Goal: Information Seeking & Learning: Check status

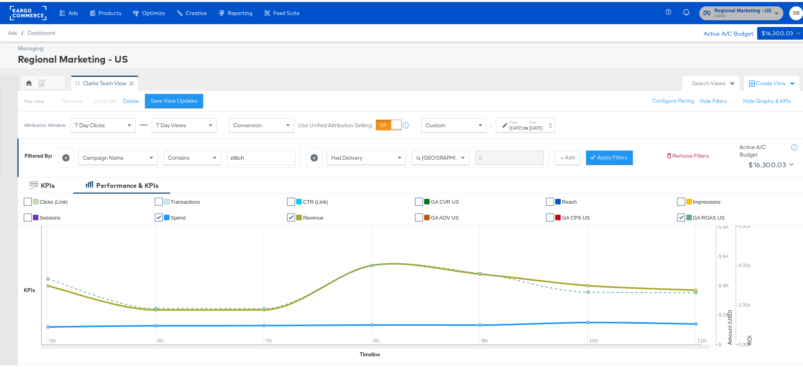
click at [719, 15] on span "Clarks" at bounding box center [743, 14] width 57 height 6
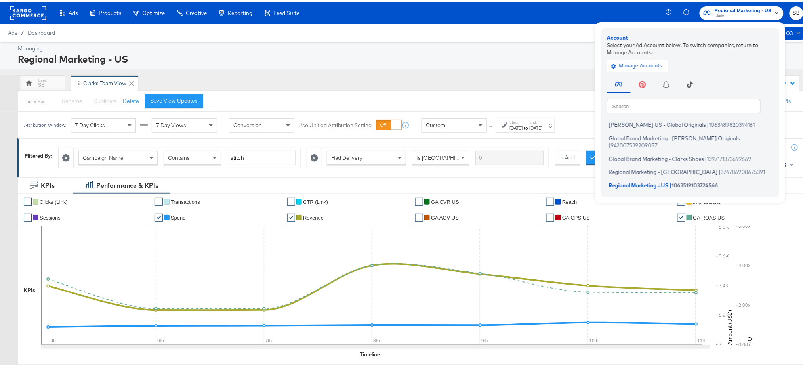
click at [491, 62] on div "Regional Marketing - US" at bounding box center [410, 56] width 784 height 13
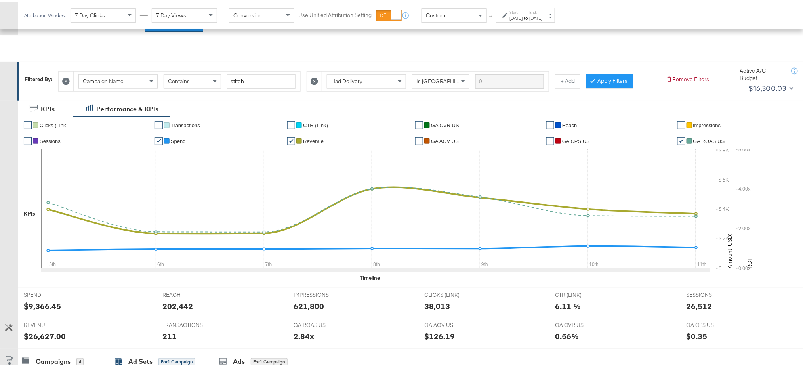
scroll to position [322, 0]
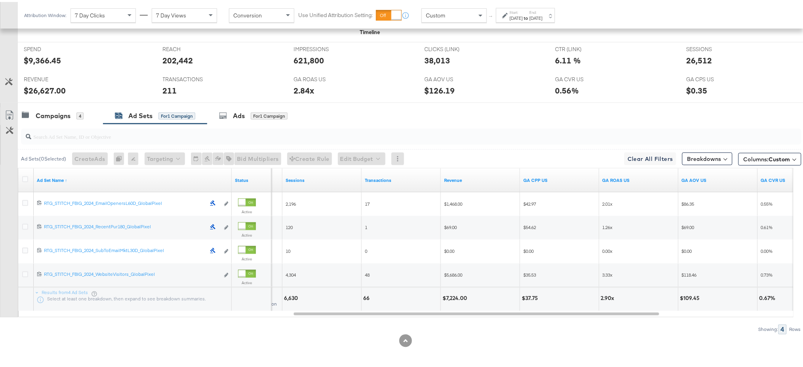
click at [523, 15] on div "Oct 5th 2025" at bounding box center [516, 16] width 13 height 6
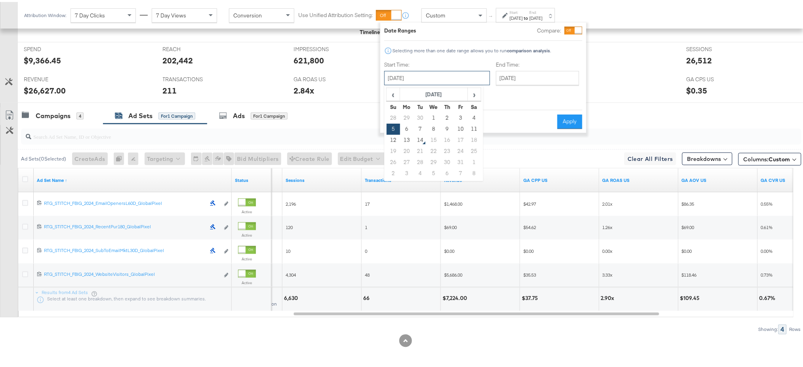
click at [441, 78] on input "October 5th 2025" at bounding box center [437, 76] width 106 height 14
click at [456, 127] on td "10" at bounding box center [460, 127] width 13 height 11
type input "October 10th 2025"
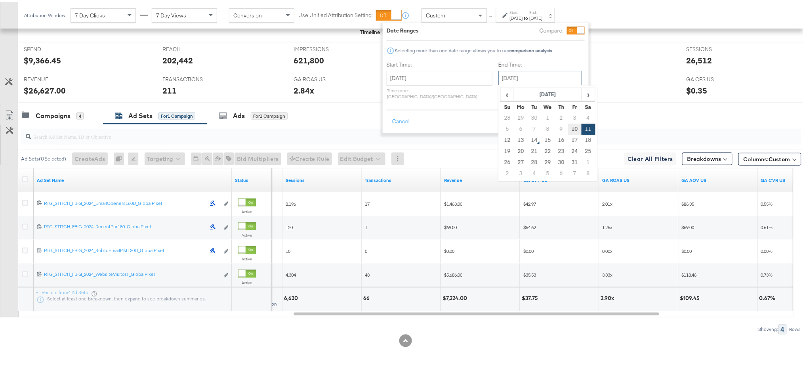
drag, startPoint x: 529, startPoint y: 79, endPoint x: 548, endPoint y: 126, distance: 50.9
click at [548, 83] on div "October 11th 2025 ‹ October 2025 › Su Mo Tu We Th Fr Sa 28 29 30 1 2 3 4 5 6 7 …" at bounding box center [540, 76] width 83 height 14
click at [568, 126] on td "10" at bounding box center [574, 127] width 13 height 11
type input "October 10th 2025"
click at [569, 113] on button "Apply" at bounding box center [572, 120] width 25 height 14
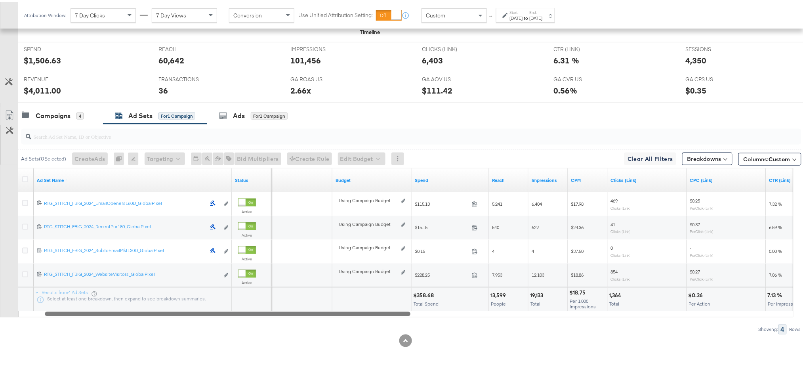
drag, startPoint x: 523, startPoint y: 313, endPoint x: 274, endPoint y: 302, distance: 249.5
click at [274, 302] on div "Ad Set Name ↑ Status Delivery Sorting Unavailable Budget Spend Reach Impression…" at bounding box center [406, 240] width 776 height 149
click at [52, 113] on div "Campaigns" at bounding box center [53, 113] width 35 height 9
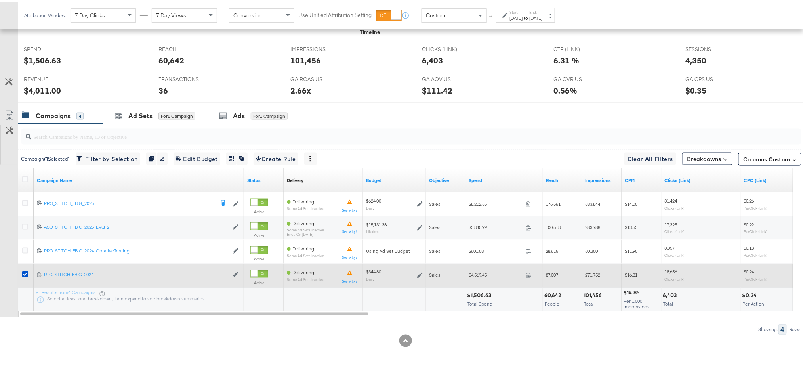
click at [21, 271] on div at bounding box center [26, 273] width 15 height 14
click at [24, 272] on icon at bounding box center [25, 273] width 6 height 6
click at [0, 0] on input "checkbox" at bounding box center [0, 0] width 0 height 0
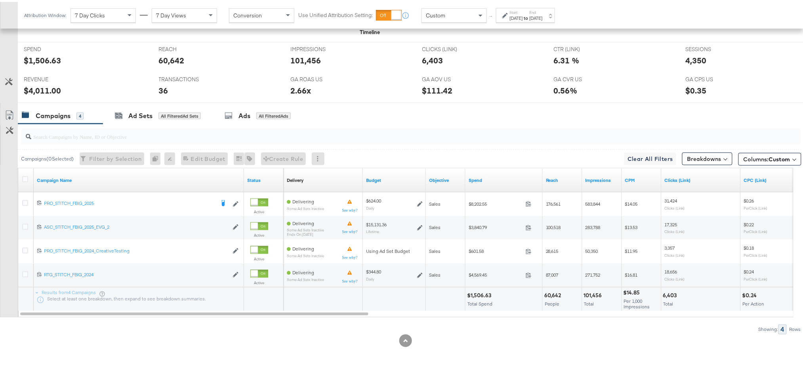
click at [543, 8] on div "Start: Oct 10th 2025 to End: Oct 10th 2025" at bounding box center [526, 13] width 33 height 11
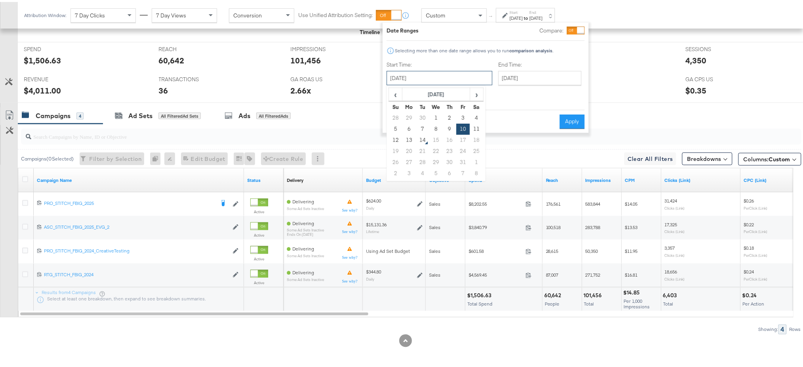
click at [442, 75] on input "October 10th 2025" at bounding box center [440, 76] width 106 height 14
click at [458, 124] on td "10" at bounding box center [463, 127] width 13 height 11
click at [443, 78] on input "October 10th 2025" at bounding box center [440, 76] width 106 height 14
click at [419, 136] on td "14" at bounding box center [422, 138] width 13 height 11
type input "October 14th 2025"
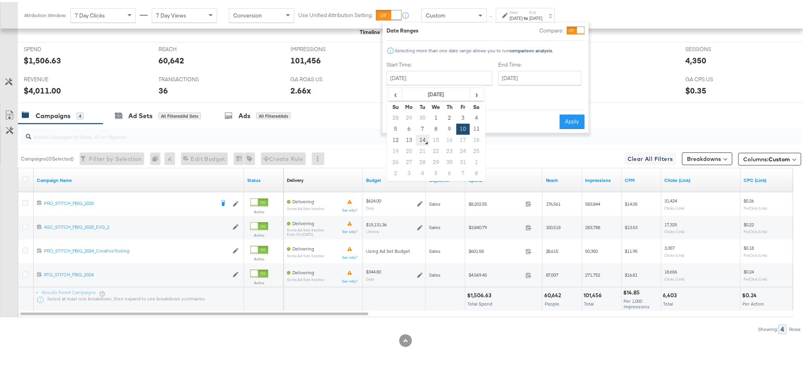
type input "October 14th 2025"
click at [572, 116] on button "Apply" at bounding box center [572, 120] width 25 height 14
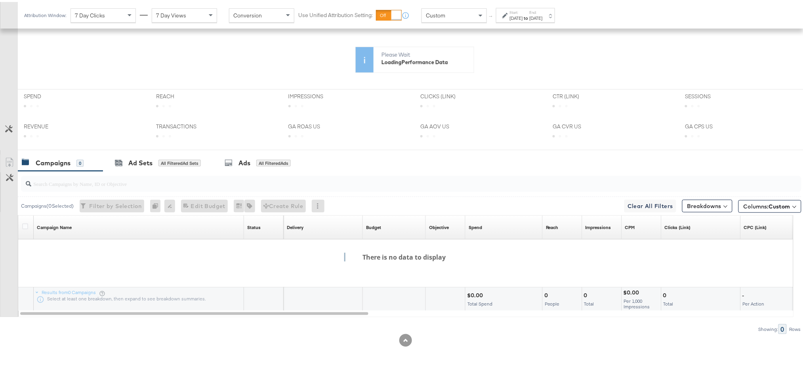
scroll to position [275, 0]
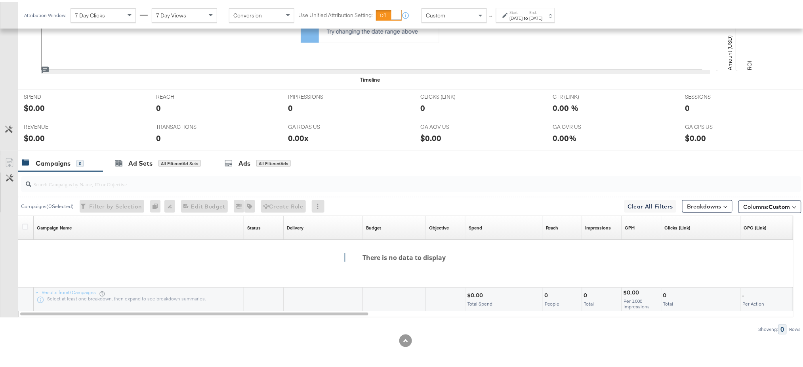
click at [530, 15] on strong "to" at bounding box center [526, 16] width 7 height 6
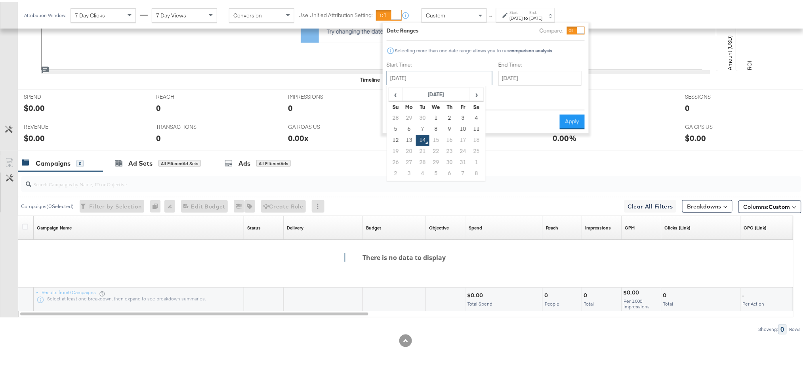
click at [460, 80] on input "October 14th 2025" at bounding box center [440, 76] width 106 height 14
click at [410, 134] on td "13" at bounding box center [409, 138] width 13 height 11
type input "October 13th 2025"
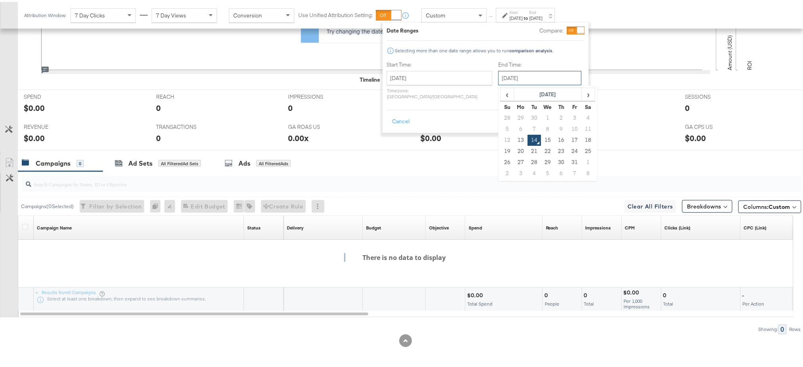
click at [499, 74] on input "October 14th 2025" at bounding box center [540, 76] width 83 height 14
click at [514, 138] on td "13" at bounding box center [520, 138] width 13 height 11
type input "October 13th 2025"
click at [565, 113] on button "Apply" at bounding box center [572, 120] width 25 height 14
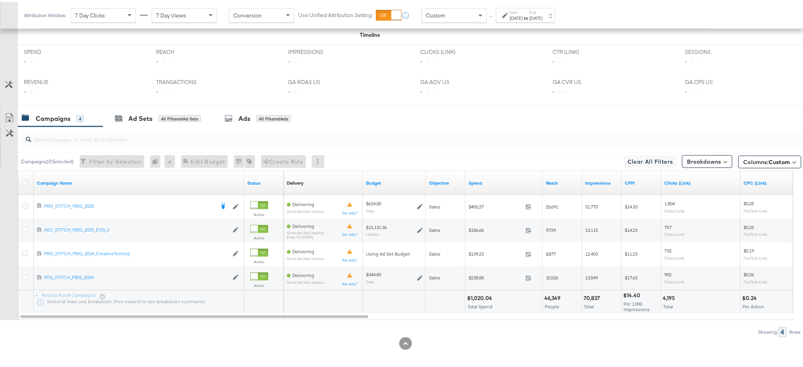
scroll to position [322, 0]
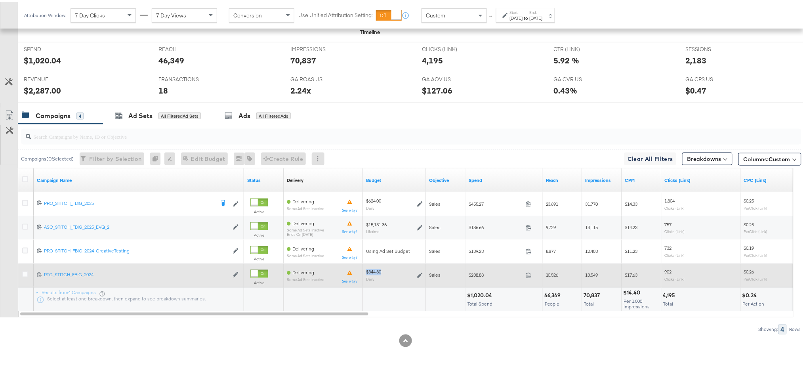
drag, startPoint x: 387, startPoint y: 270, endPoint x: 365, endPoint y: 269, distance: 21.5
click at [365, 269] on div "$344.80 Daily" at bounding box center [394, 273] width 63 height 19
copy div "$344.80"
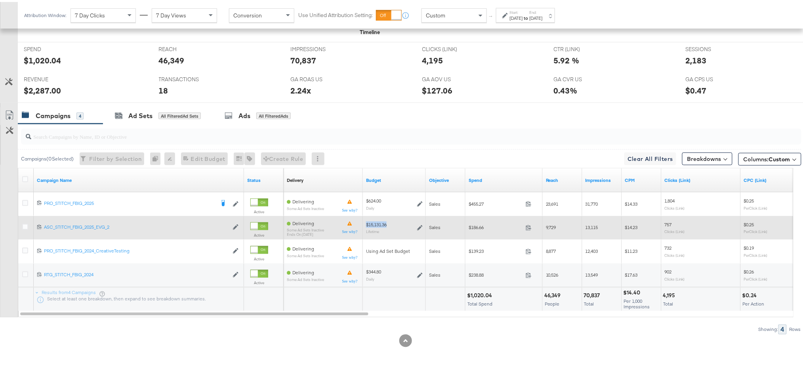
drag, startPoint x: 392, startPoint y: 223, endPoint x: 364, endPoint y: 225, distance: 27.8
click at [364, 225] on div "$15,131.36 Lifetime" at bounding box center [394, 225] width 63 height 19
copy div "$15,131.36"
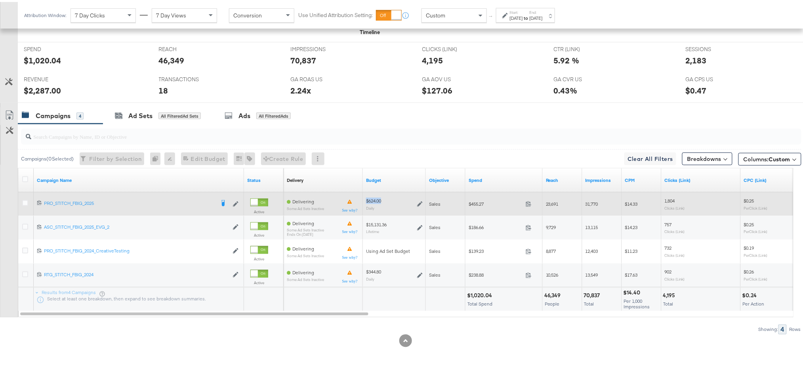
drag, startPoint x: 385, startPoint y: 195, endPoint x: 358, endPoint y: 196, distance: 27.0
copy div "$624.00"
click at [528, 200] on icon at bounding box center [529, 202] width 6 height 6
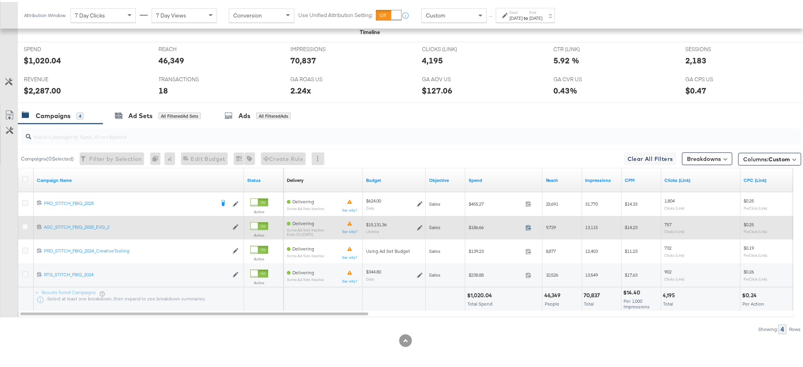
click at [529, 225] on icon at bounding box center [529, 226] width 6 height 6
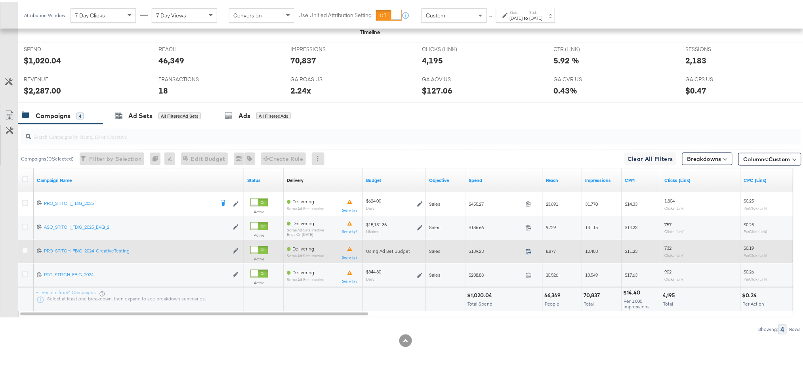
click at [528, 250] on icon at bounding box center [529, 250] width 6 height 6
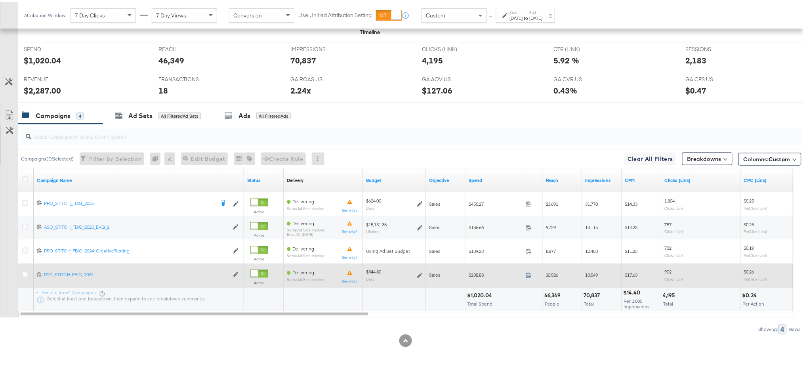
click at [528, 273] on icon at bounding box center [528, 274] width 5 height 6
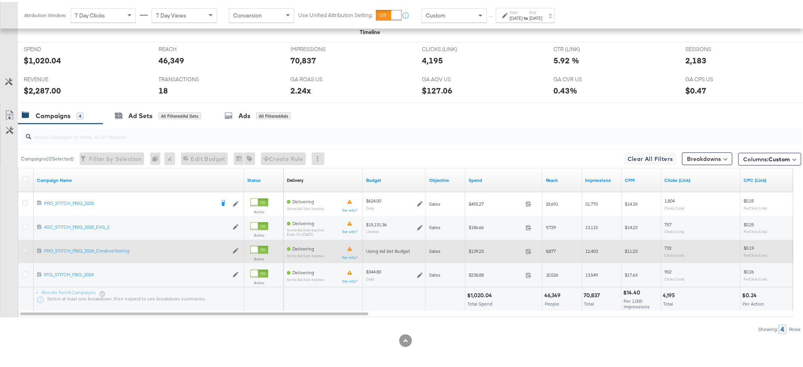
click at [23, 249] on icon at bounding box center [25, 249] width 6 height 6
click at [0, 0] on input "checkbox" at bounding box center [0, 0] width 0 height 0
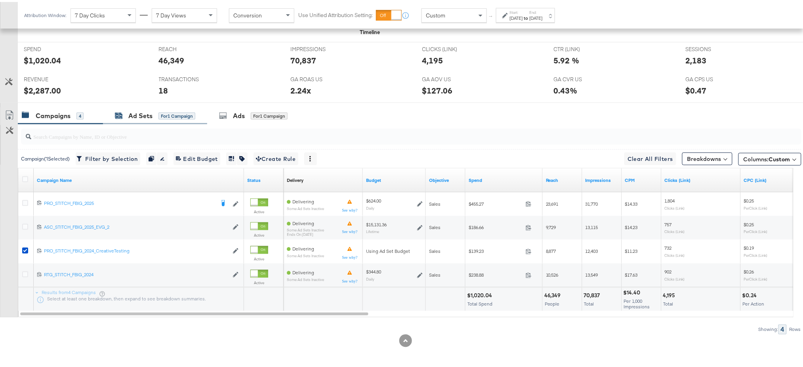
click at [134, 111] on div "Ad Sets" at bounding box center [140, 113] width 24 height 9
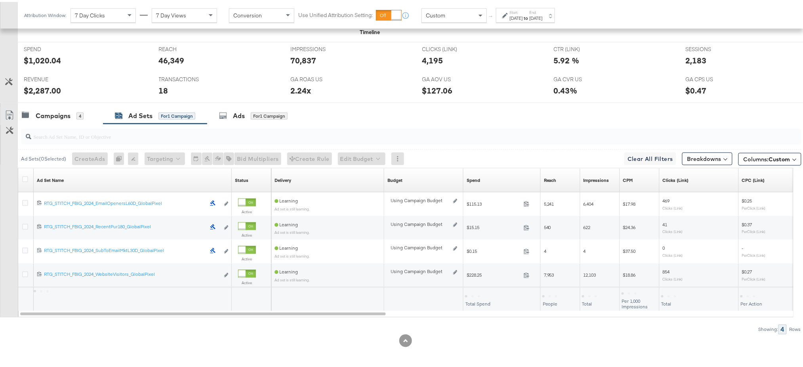
scroll to position [275, 0]
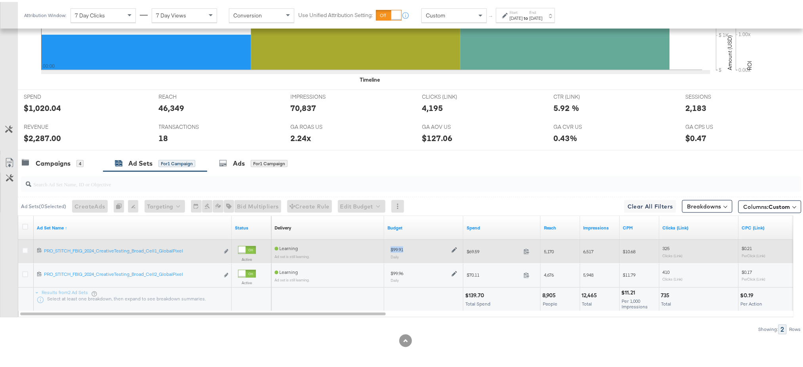
drag, startPoint x: 408, startPoint y: 244, endPoint x: 386, endPoint y: 248, distance: 22.5
click at [386, 248] on div "$99.91 Daily" at bounding box center [423, 251] width 79 height 26
copy div "$99.91"
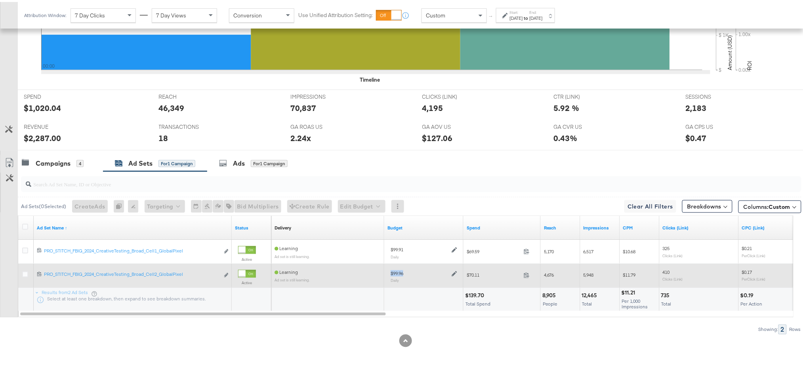
drag, startPoint x: 407, startPoint y: 270, endPoint x: 389, endPoint y: 270, distance: 18.6
click at [389, 270] on div "$99.96 Daily" at bounding box center [424, 274] width 73 height 19
copy div "$99.96"
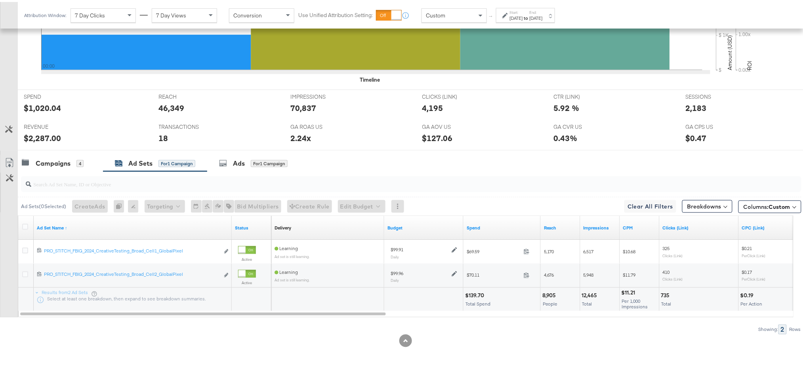
click at [543, 9] on label "End:" at bounding box center [536, 10] width 13 height 5
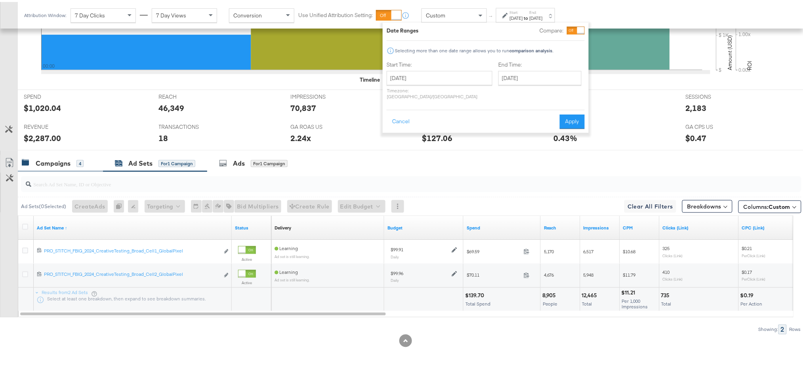
click at [41, 164] on div "Campaigns" at bounding box center [53, 161] width 35 height 9
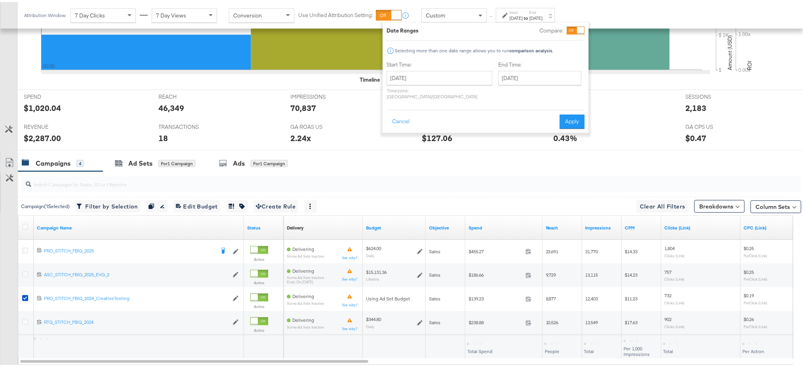
scroll to position [322, 0]
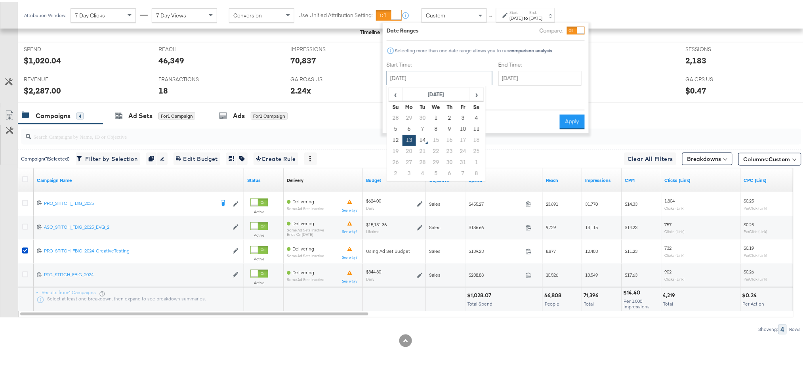
click at [423, 80] on input "October 13th 2025" at bounding box center [440, 76] width 106 height 14
click at [464, 130] on td "10" at bounding box center [463, 127] width 13 height 11
type input "October 10th 2025"
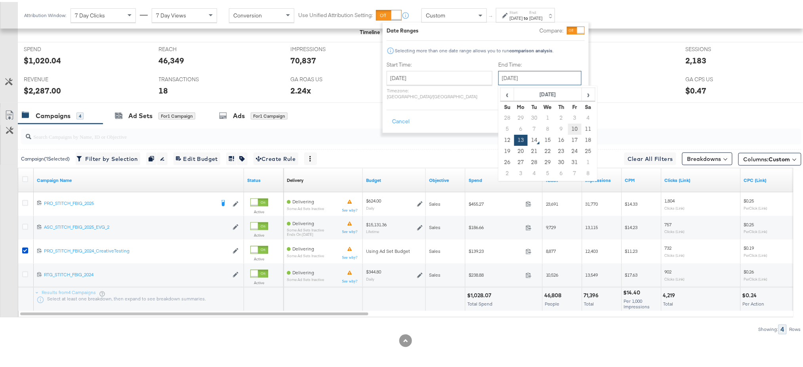
drag, startPoint x: 505, startPoint y: 77, endPoint x: 549, endPoint y: 127, distance: 67.1
click at [549, 83] on div "October 13th 2025 ‹ October 2025 › Su Mo Tu We Th Fr Sa 28 29 30 1 2 3 4 5 6 7 …" at bounding box center [540, 76] width 83 height 14
click at [568, 127] on td "10" at bounding box center [574, 127] width 13 height 11
type input "October 10th 2025"
click at [575, 117] on button "Apply" at bounding box center [572, 120] width 25 height 14
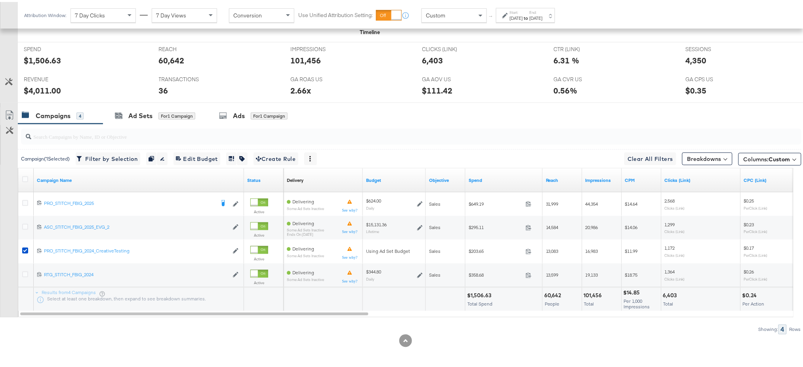
click at [522, 11] on label "Start:" at bounding box center [516, 10] width 13 height 5
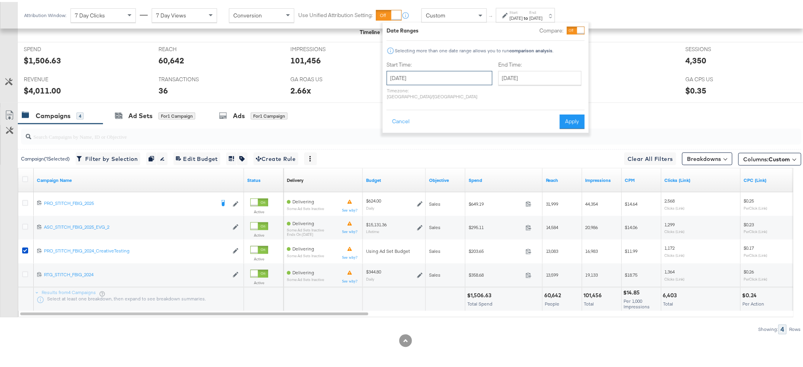
click at [432, 75] on input "October 10th 2025" at bounding box center [440, 76] width 106 height 14
click at [474, 133] on td "18" at bounding box center [476, 138] width 13 height 11
click at [474, 129] on td "11" at bounding box center [476, 127] width 13 height 11
type input "October 11th 2025"
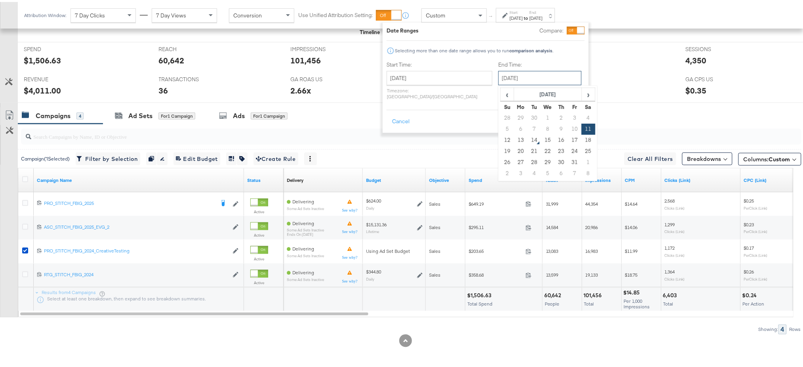
click at [501, 79] on input "October 11th 2025" at bounding box center [540, 76] width 83 height 14
click at [444, 107] on div "Cancel Apply" at bounding box center [486, 116] width 198 height 19
click at [571, 114] on button "Apply" at bounding box center [572, 120] width 25 height 14
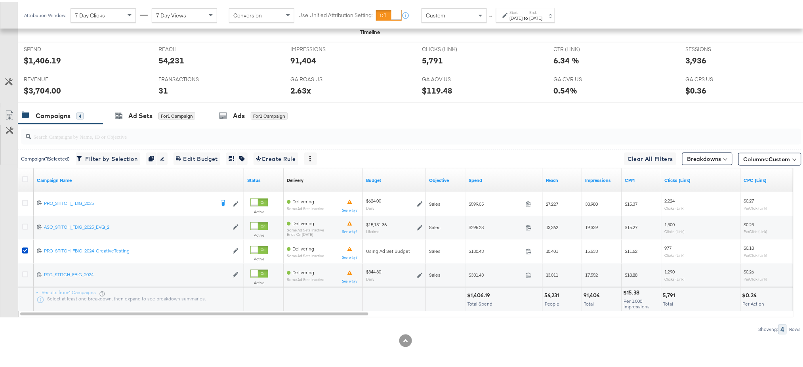
click at [523, 18] on div "Oct 11th 2025" at bounding box center [516, 16] width 13 height 6
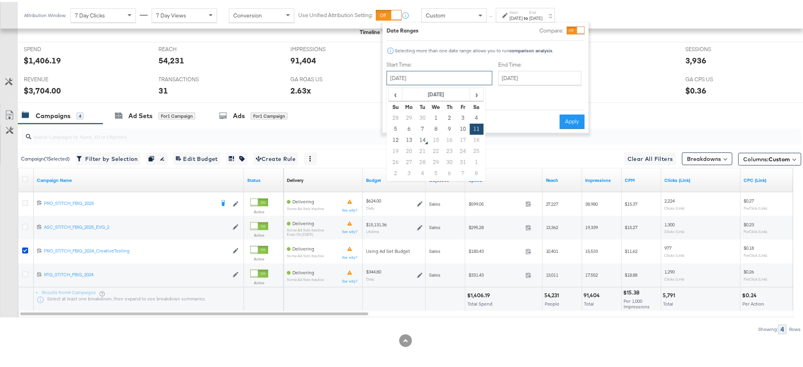
click at [455, 73] on input "October 11th 2025" at bounding box center [440, 76] width 106 height 14
click at [452, 130] on td "9" at bounding box center [449, 127] width 13 height 11
type input "October 9th 2025"
click at [514, 69] on input "October 11th 2025" at bounding box center [537, 76] width 83 height 14
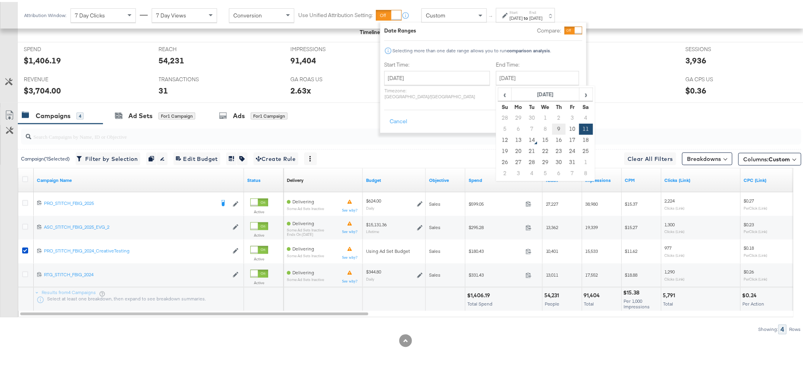
click at [553, 129] on td "9" at bounding box center [559, 127] width 13 height 11
type input "October 9th 2025"
click at [565, 117] on button "Apply" at bounding box center [567, 120] width 25 height 14
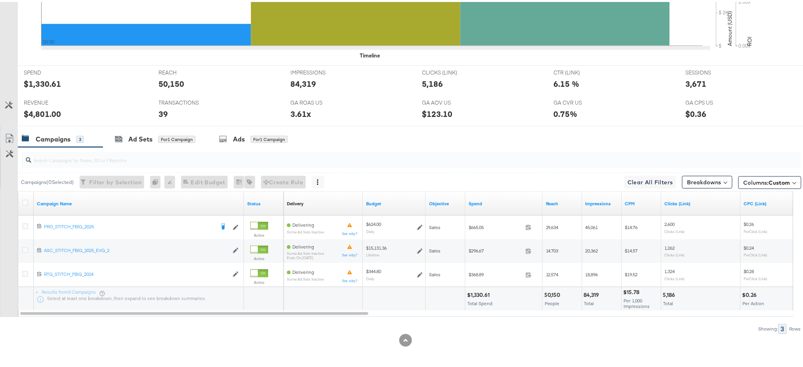
scroll to position [0, 0]
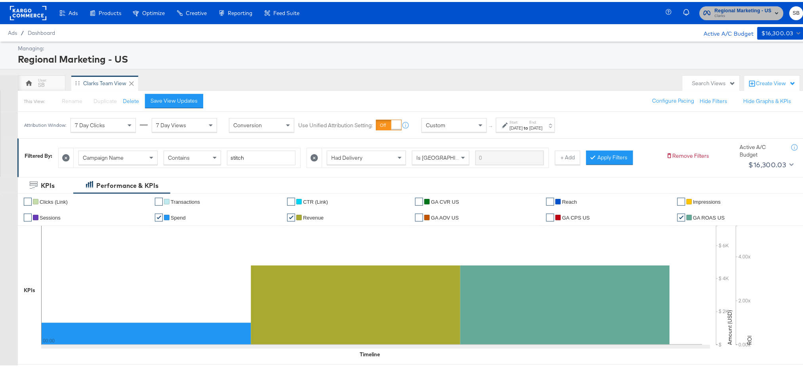
click at [724, 14] on span "Clarks" at bounding box center [743, 14] width 57 height 6
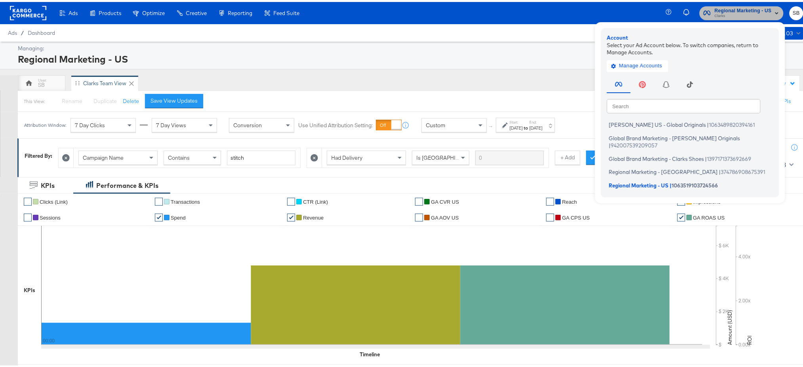
click at [724, 14] on span "Clarks" at bounding box center [743, 14] width 57 height 6
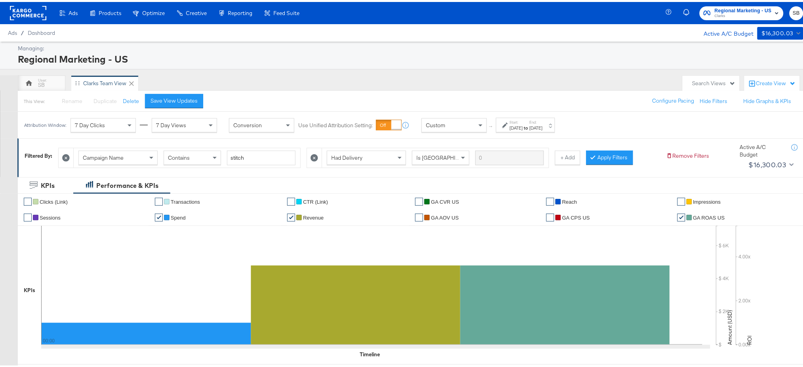
click at [723, 19] on div "Regional Marketing - US Clarks SB" at bounding box center [740, 11] width 143 height 22
click at [723, 15] on span "Clarks" at bounding box center [743, 14] width 57 height 6
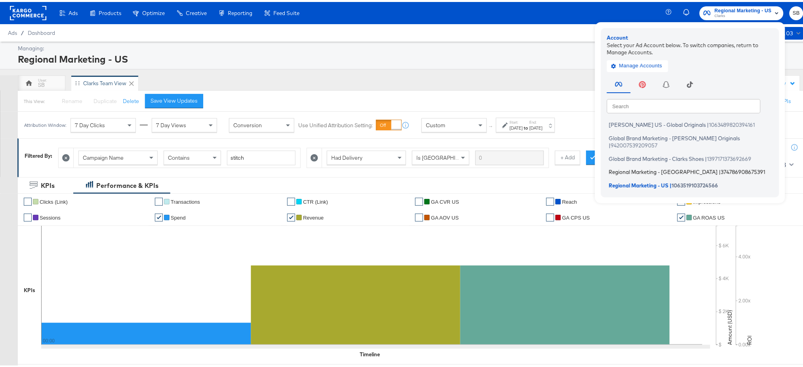
click at [628, 167] on span "Regional Marketing - CA" at bounding box center [663, 170] width 109 height 6
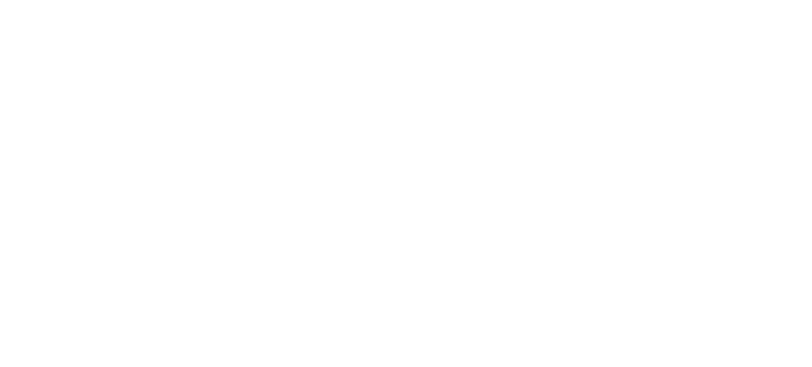
click at [628, 159] on html at bounding box center [406, 183] width 812 height 367
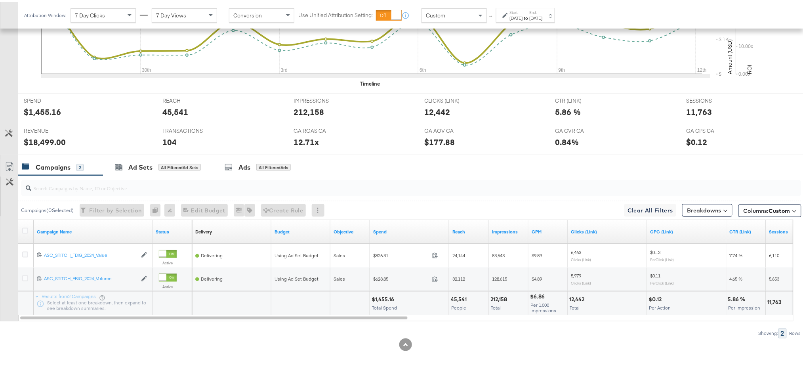
scroll to position [293, 0]
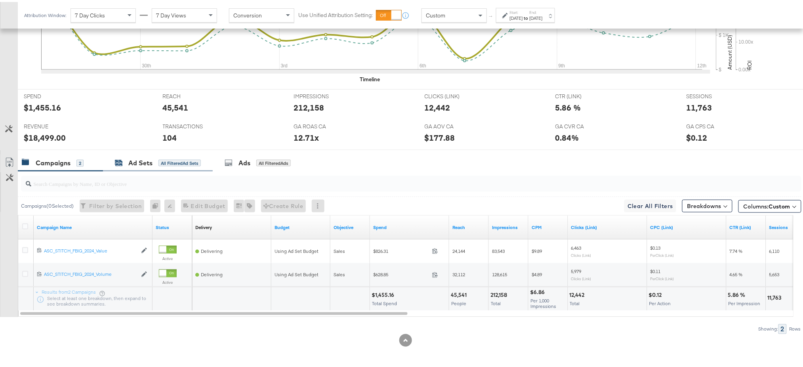
click at [140, 159] on div "Ad Sets" at bounding box center [140, 161] width 24 height 9
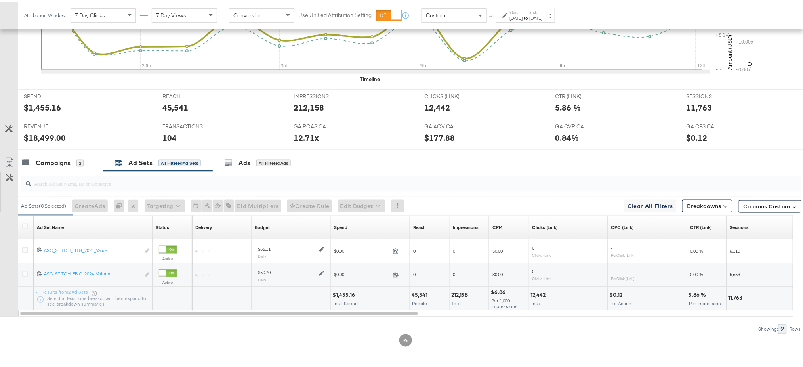
click at [523, 8] on label "Start:" at bounding box center [516, 10] width 13 height 5
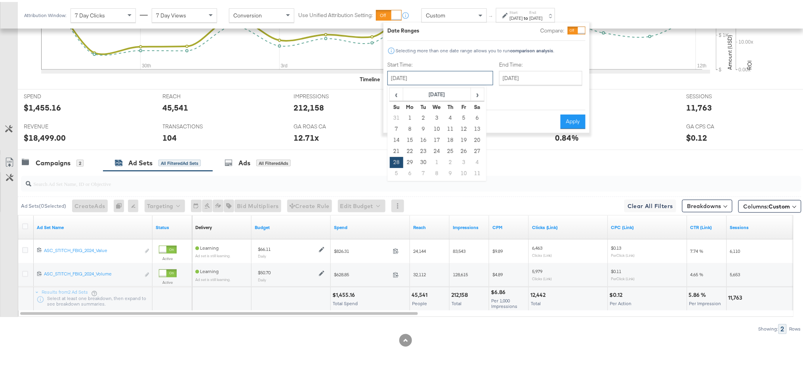
click at [447, 76] on input "September 28th 2025" at bounding box center [441, 76] width 106 height 14
click at [478, 91] on span "›" at bounding box center [478, 92] width 12 height 12
click at [424, 137] on td "14" at bounding box center [423, 138] width 13 height 11
type input "October 14th 2025"
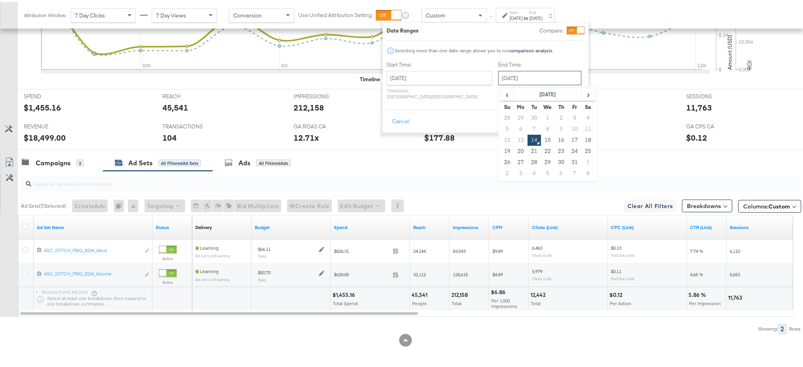
click at [516, 75] on input "October 14th 2025" at bounding box center [540, 76] width 83 height 14
click at [569, 65] on div "Start Time: October 14th 2025 ‹ October 2025 › Su Mo Tu We Th Fr Sa 28 29 30 1 …" at bounding box center [486, 80] width 198 height 42
click at [568, 113] on button "Apply" at bounding box center [572, 120] width 25 height 14
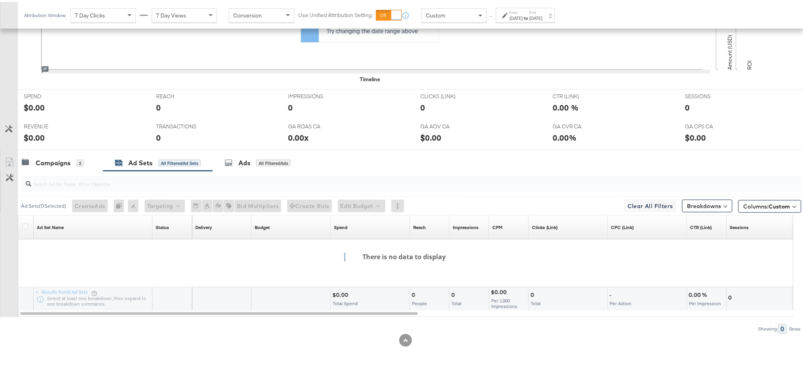
click at [523, 11] on label "Start:" at bounding box center [516, 10] width 13 height 5
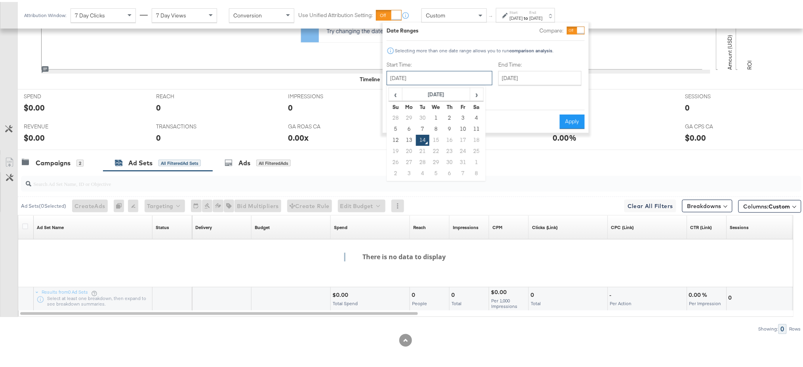
click at [420, 76] on input "October 14th 2025" at bounding box center [440, 76] width 106 height 14
click at [409, 138] on td "13" at bounding box center [409, 138] width 13 height 11
type input "October 13th 2025"
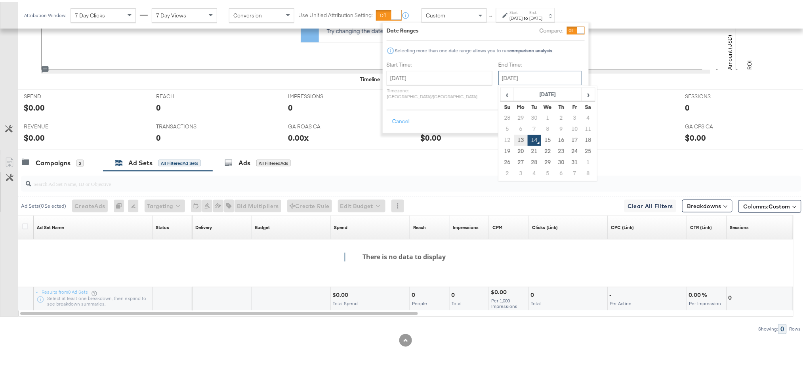
drag, startPoint x: 488, startPoint y: 74, endPoint x: 498, endPoint y: 138, distance: 64.6
click at [499, 83] on div "October 14th 2025 ‹ October 2025 › Su Mo Tu We Th Fr Sa 28 29 30 1 2 3 4 5 6 7 …" at bounding box center [540, 76] width 83 height 14
click at [514, 138] on td "13" at bounding box center [520, 138] width 13 height 11
type input "October 13th 2025"
click at [575, 113] on button "Apply" at bounding box center [572, 120] width 25 height 14
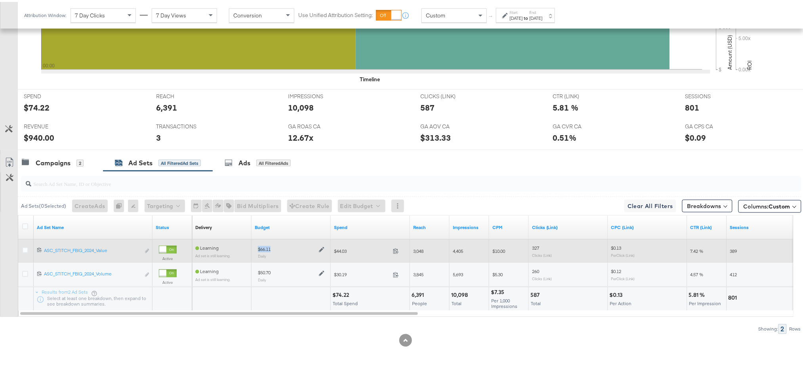
drag, startPoint x: 275, startPoint y: 248, endPoint x: 255, endPoint y: 246, distance: 20.3
click at [255, 246] on div "$66.11 Daily" at bounding box center [291, 250] width 73 height 19
copy div "$66.11"
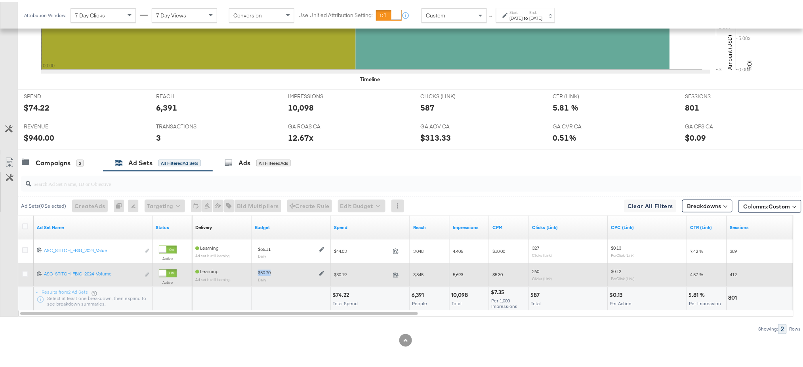
drag, startPoint x: 275, startPoint y: 273, endPoint x: 252, endPoint y: 269, distance: 24.1
click at [252, 269] on div "$50.70 Daily" at bounding box center [291, 274] width 79 height 26
copy div "$50.70"
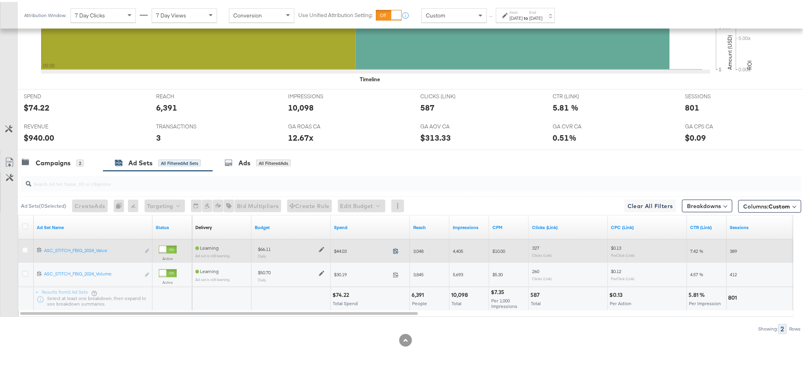
click at [397, 250] on icon at bounding box center [396, 250] width 5 height 6
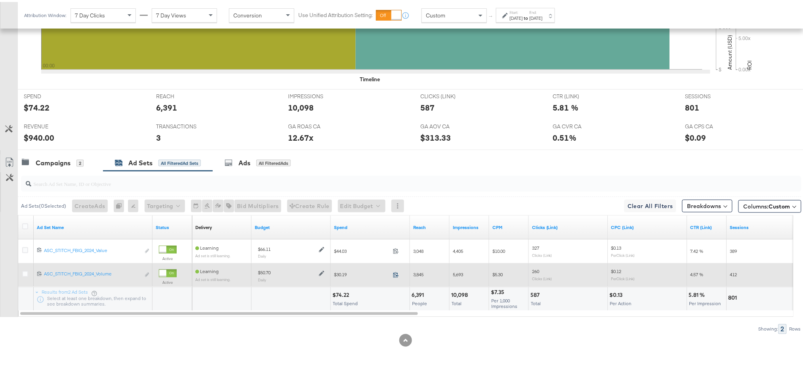
click at [395, 271] on icon at bounding box center [396, 273] width 6 height 6
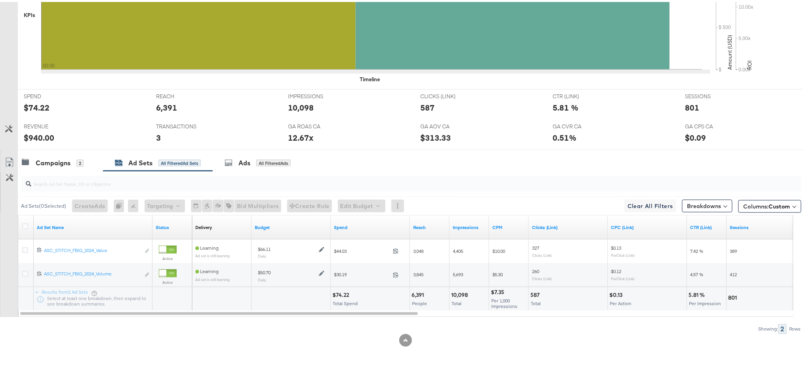
scroll to position [0, 0]
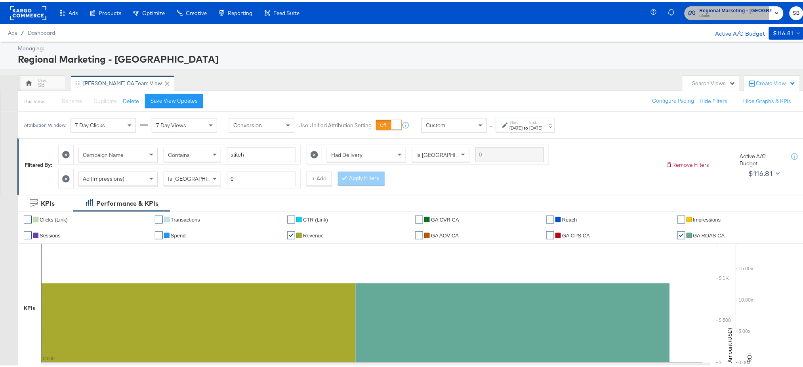
click at [717, 10] on span "Regional Marketing - CA" at bounding box center [736, 9] width 72 height 8
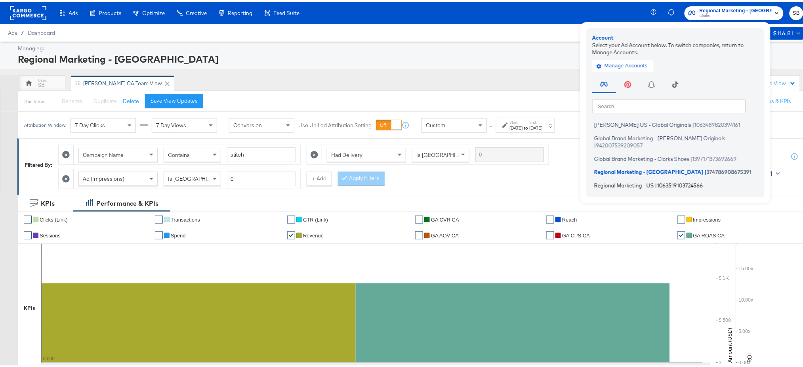
click at [648, 180] on span "Regional Marketing - US" at bounding box center [625, 183] width 60 height 6
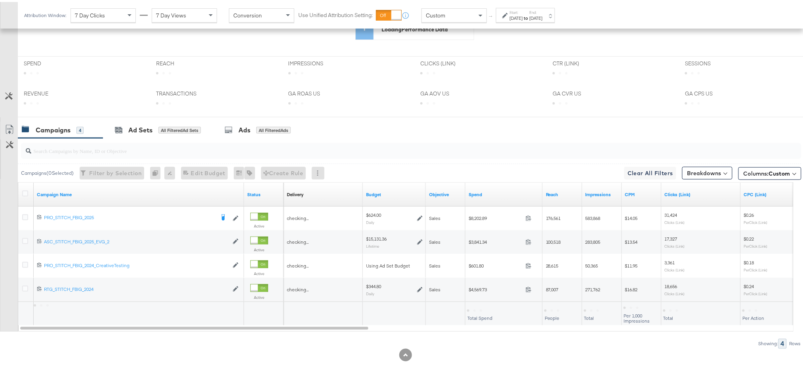
scroll to position [230, 0]
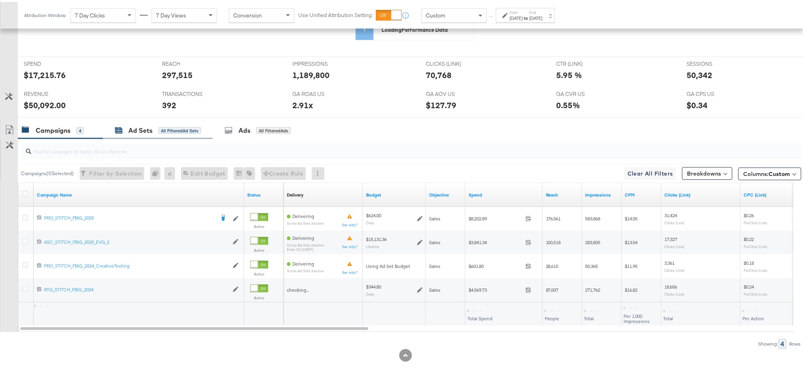
click at [130, 128] on div "Ad Sets" at bounding box center [140, 128] width 24 height 9
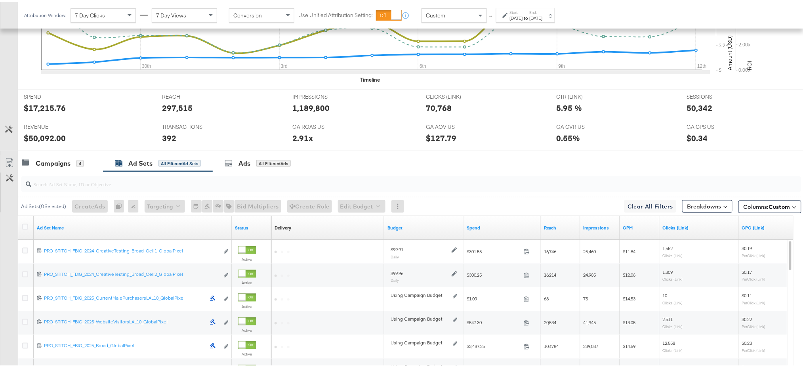
scroll to position [308, 0]
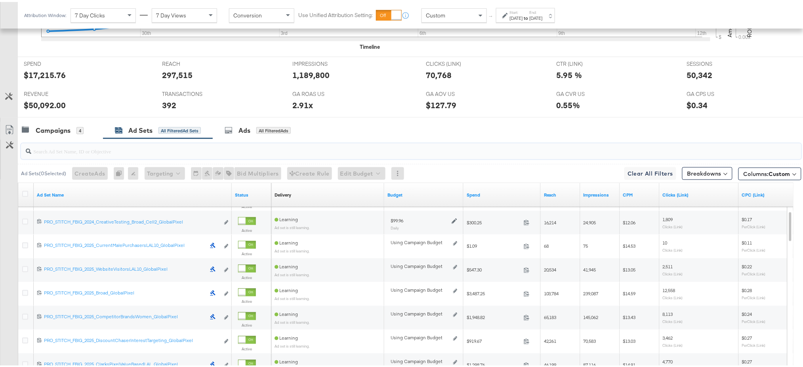
click at [90, 143] on input "search" at bounding box center [380, 145] width 698 height 15
paste input "DABA Omni"
type input "DABA Omni"
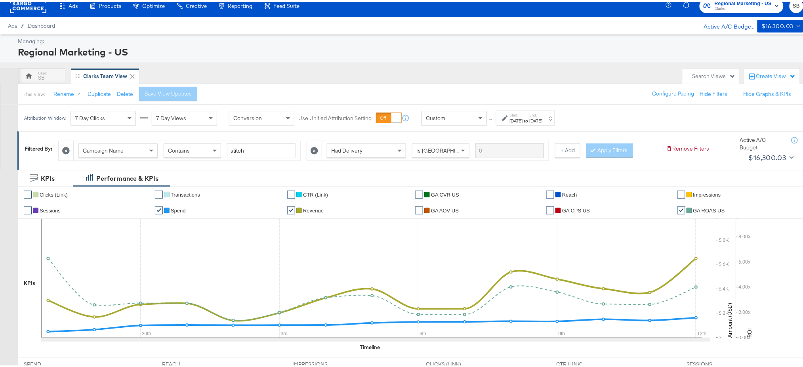
scroll to position [0, 0]
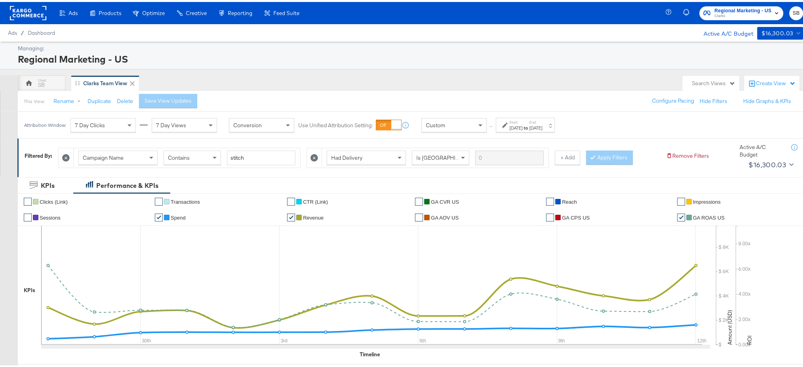
click at [22, 6] on rect at bounding box center [28, 11] width 36 height 14
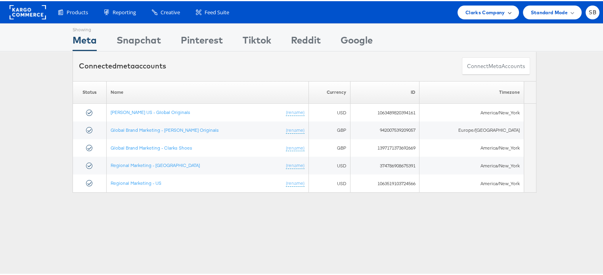
click at [479, 12] on span "Clarks Company" at bounding box center [485, 11] width 40 height 8
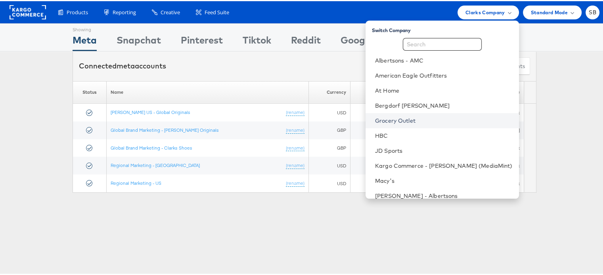
click at [411, 121] on link "Grocery Outlet" at bounding box center [444, 120] width 138 height 8
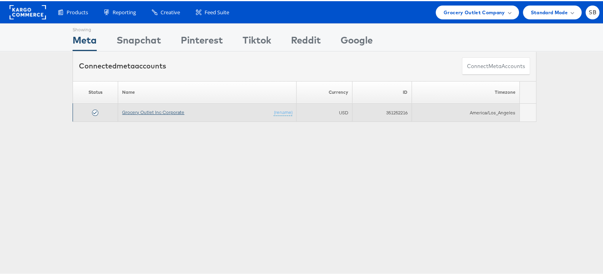
click at [154, 109] on link "Grocery Outlet Inc Corporate" at bounding box center [153, 111] width 62 height 6
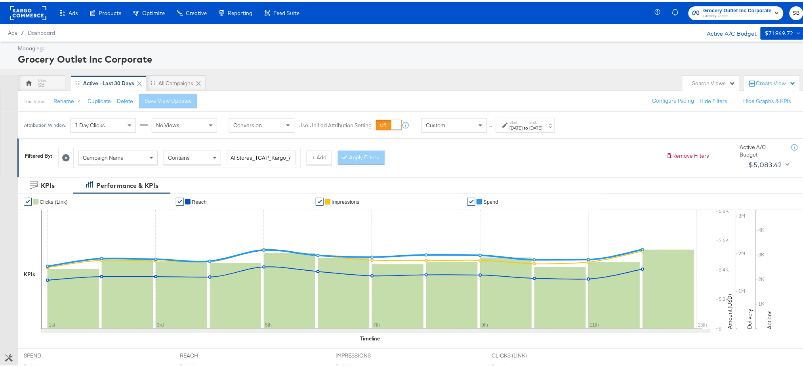
scroll to position [7, 0]
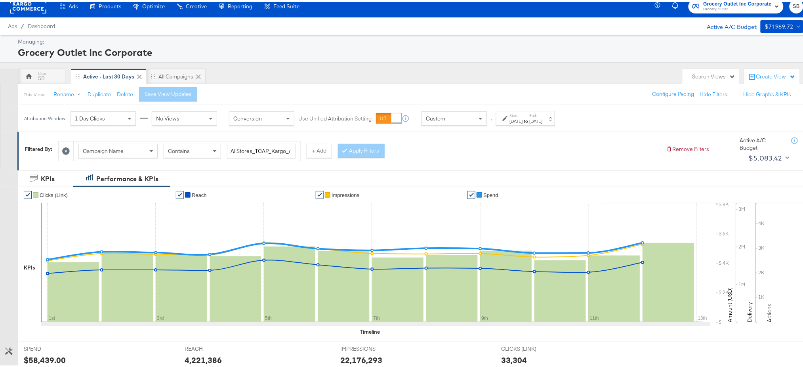
click at [519, 113] on label "Start:" at bounding box center [516, 113] width 13 height 5
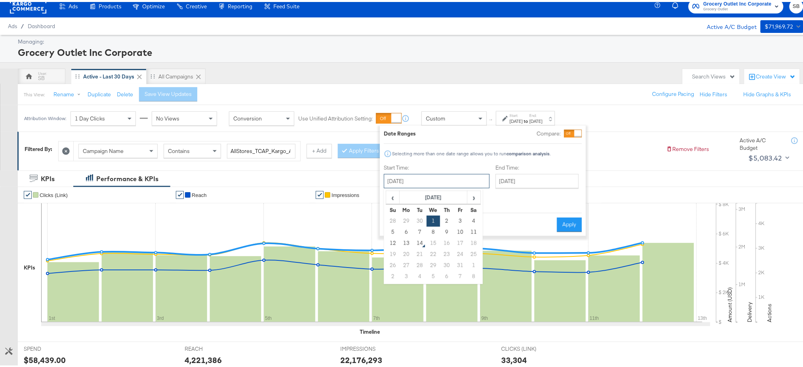
click at [406, 181] on input "[DATE]" at bounding box center [437, 179] width 106 height 14
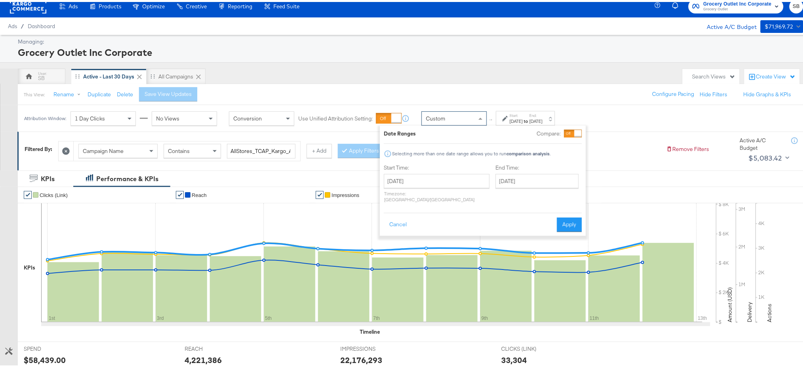
click at [472, 115] on div "Custom" at bounding box center [454, 116] width 65 height 13
click at [482, 116] on span at bounding box center [482, 116] width 10 height 13
click at [481, 120] on span at bounding box center [482, 116] width 10 height 13
click at [392, 222] on button "Cancel" at bounding box center [398, 223] width 29 height 14
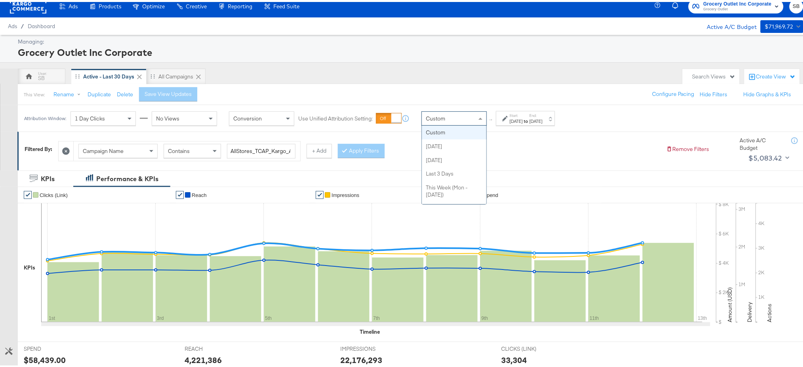
click at [462, 118] on div "Custom" at bounding box center [454, 116] width 65 height 13
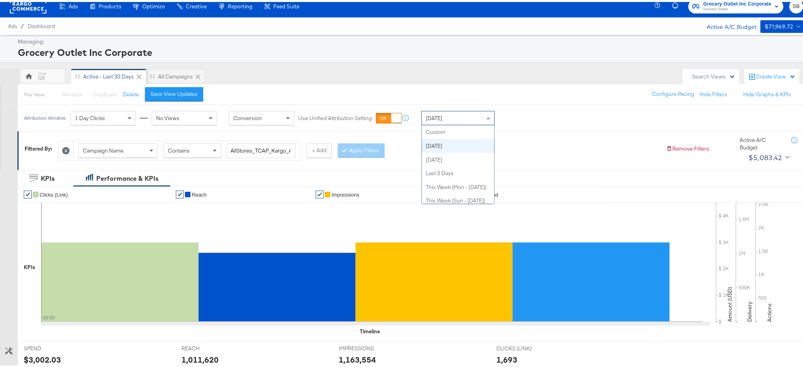
click at [478, 120] on div "Today" at bounding box center [458, 115] width 73 height 13
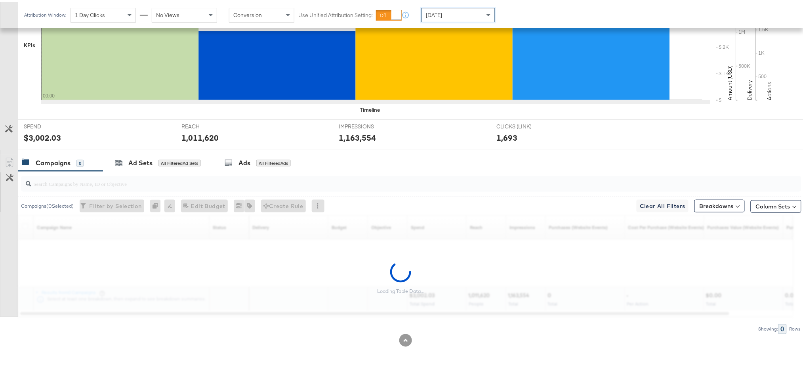
scroll to position [205, 0]
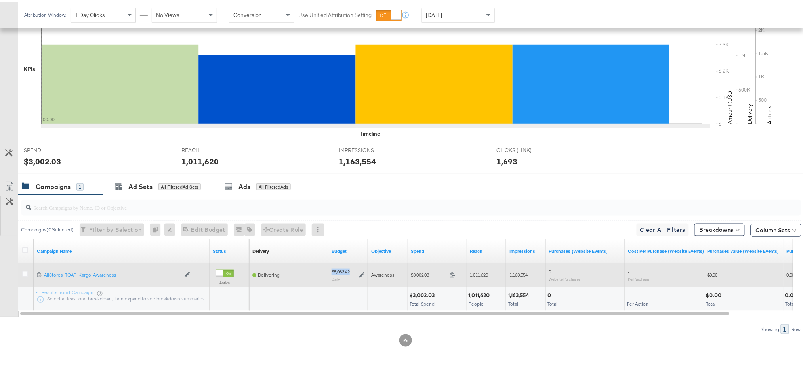
drag, startPoint x: 351, startPoint y: 269, endPoint x: 332, endPoint y: 270, distance: 19.1
click at [332, 270] on div "$5,083.42" at bounding box center [341, 270] width 18 height 6
copy div "$5,083.42"
click at [455, 271] on icon at bounding box center [453, 273] width 6 height 6
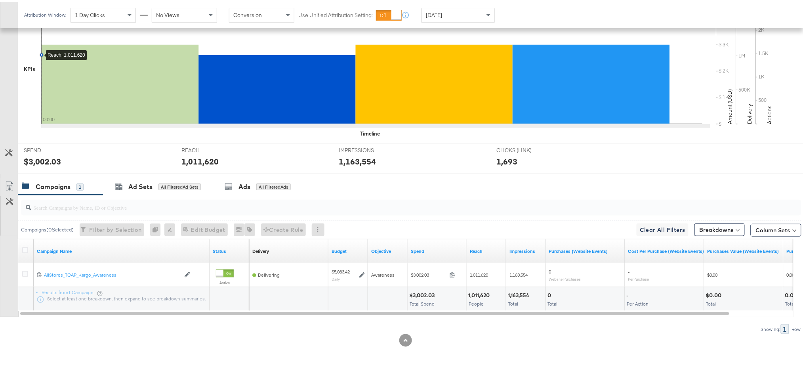
scroll to position [0, 0]
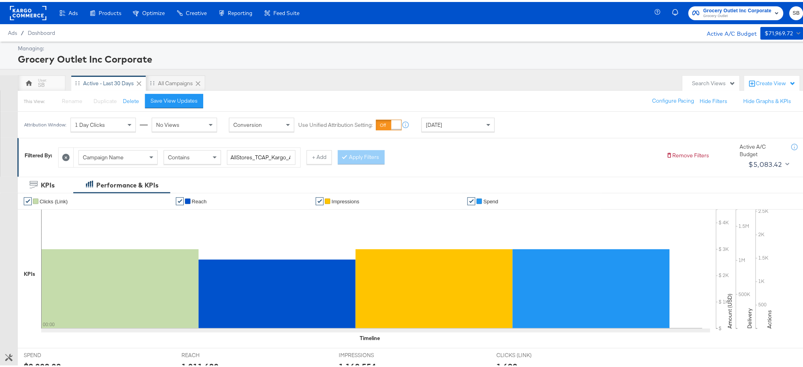
click at [722, 2] on div "Grocery Outlet Inc Corporate Grocery Outlet SB" at bounding box center [735, 11] width 154 height 22
click at [741, 13] on span "Grocery Outlet" at bounding box center [738, 14] width 68 height 6
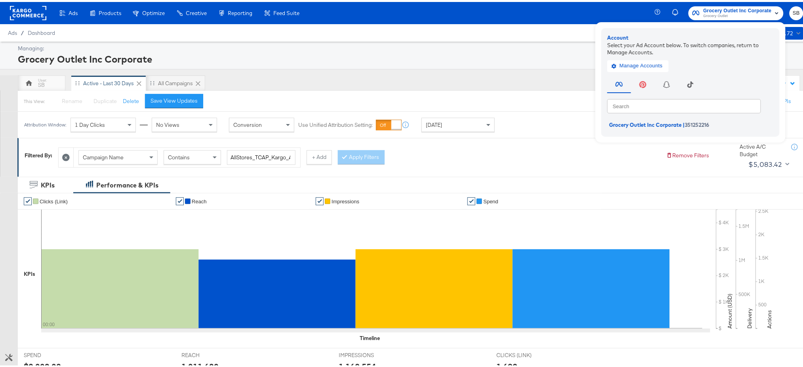
click at [18, 6] on rect at bounding box center [28, 11] width 36 height 14
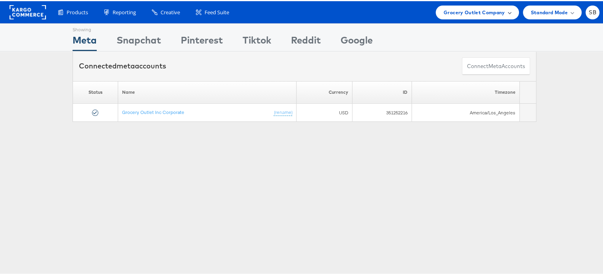
click at [444, 12] on span "Grocery Outlet Company" at bounding box center [474, 11] width 61 height 8
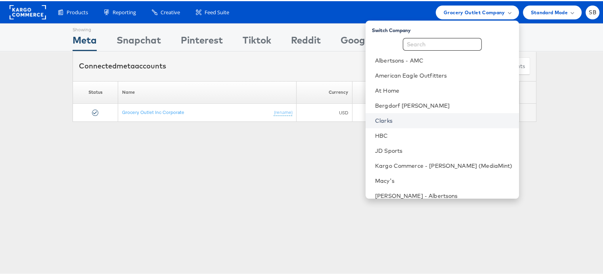
click at [395, 122] on link "Clarks" at bounding box center [444, 120] width 138 height 8
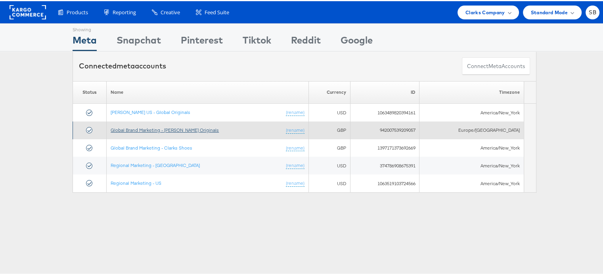
click at [170, 128] on link "Global Brand Marketing - [PERSON_NAME] Originals" at bounding box center [165, 129] width 108 height 6
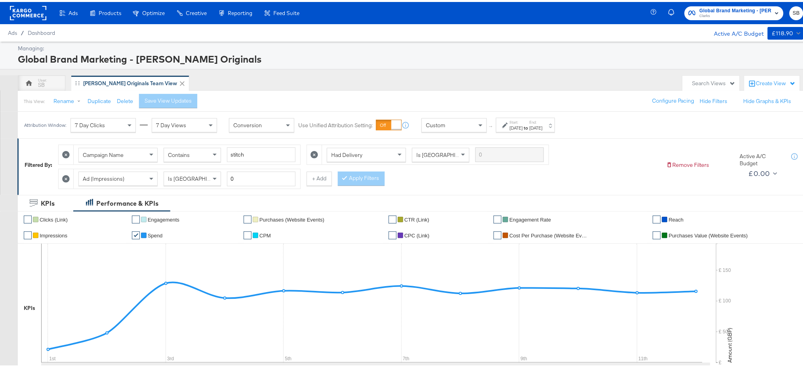
click at [530, 124] on strong "to" at bounding box center [526, 126] width 7 height 6
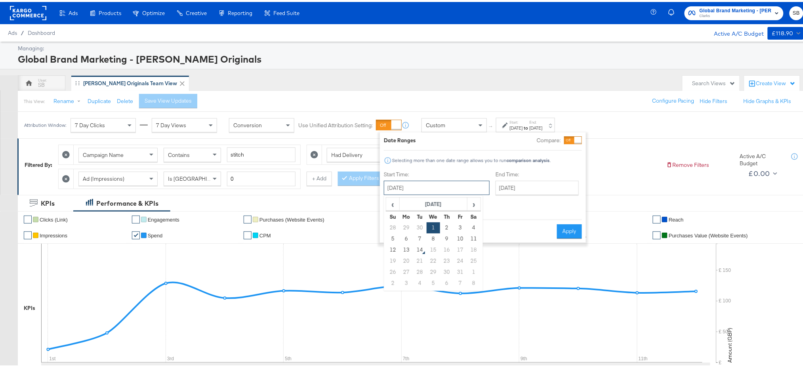
click at [423, 183] on input "[DATE]" at bounding box center [437, 186] width 106 height 14
click at [419, 246] on td "14" at bounding box center [419, 248] width 13 height 11
type input "[DATE]"
click at [571, 222] on button "Apply" at bounding box center [572, 229] width 25 height 14
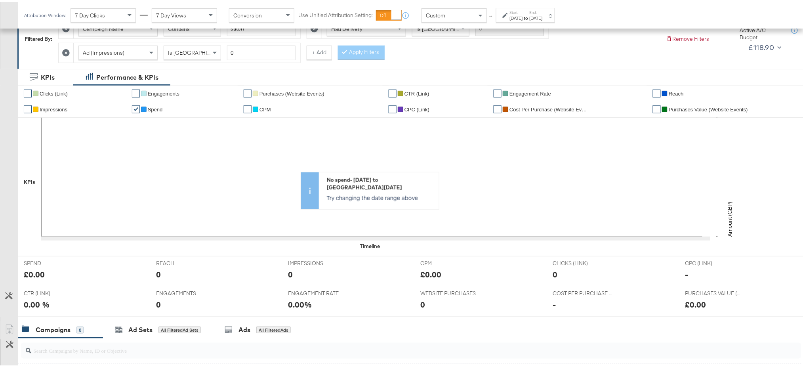
scroll to position [123, 0]
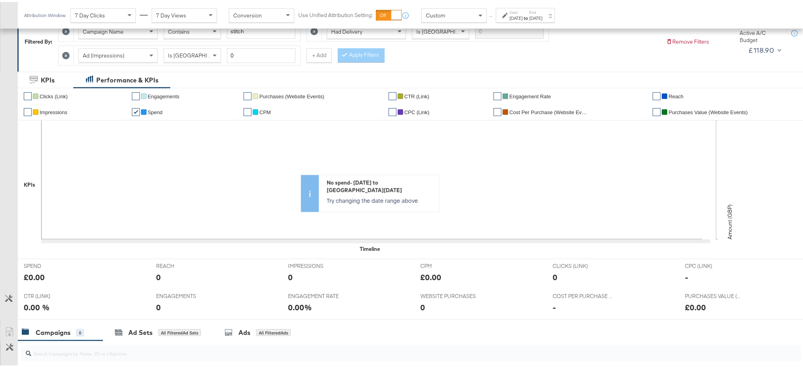
click at [523, 18] on div "Oct 14th 2025" at bounding box center [516, 16] width 13 height 6
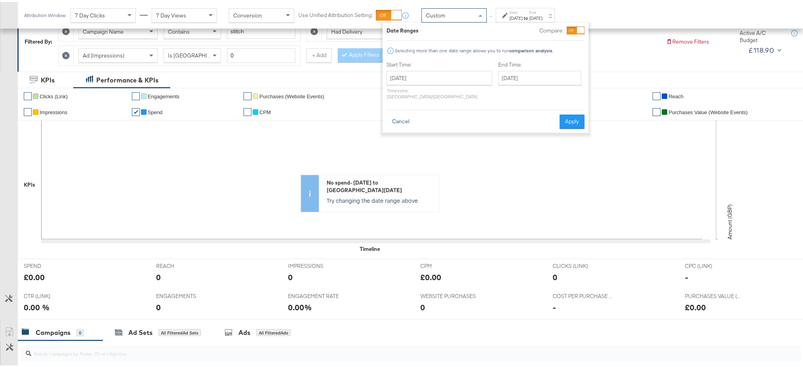
drag, startPoint x: 461, startPoint y: 15, endPoint x: 400, endPoint y: 113, distance: 115.9
click at [422, 21] on div "Custom Custom Today Yesterday Last 3 Days This Week (Mon - Today) This Week (Su…" at bounding box center [489, 13] width 134 height 15
click at [400, 113] on button "Cancel" at bounding box center [401, 120] width 29 height 14
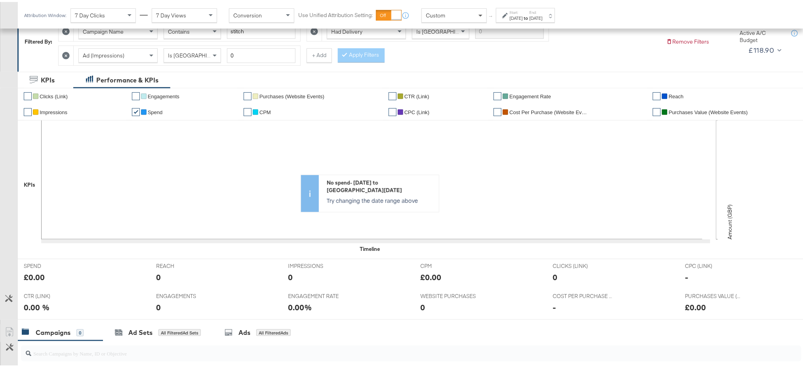
click at [479, 15] on span at bounding box center [481, 14] width 4 height 3
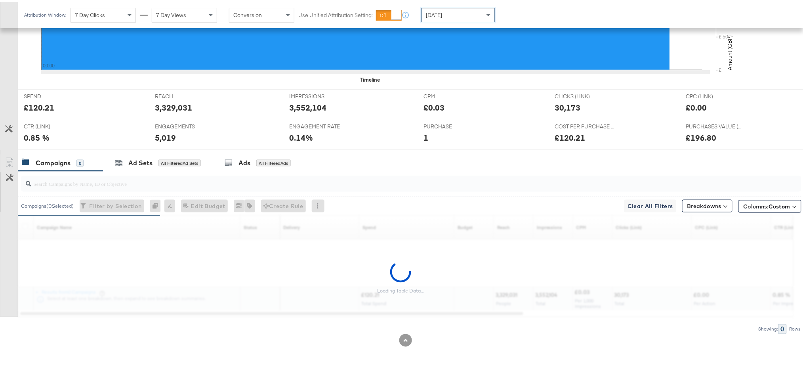
scroll to position [269, 0]
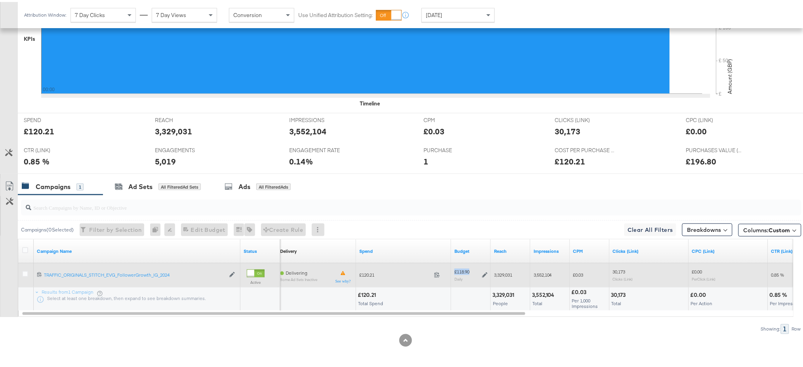
drag, startPoint x: 475, startPoint y: 271, endPoint x: 453, endPoint y: 271, distance: 21.8
click at [453, 271] on div "£118.90 Daily" at bounding box center [471, 273] width 40 height 19
copy div "£118.90"
drag, startPoint x: 384, startPoint y: 271, endPoint x: 357, endPoint y: 275, distance: 27.6
click at [357, 275] on div "£120.21 120.21" at bounding box center [403, 273] width 95 height 12
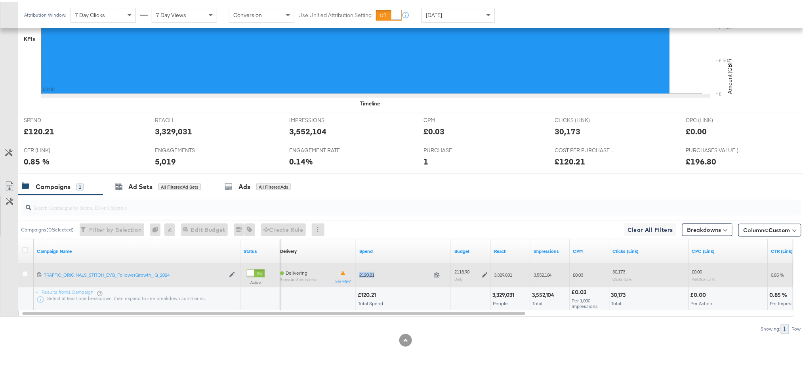
copy span "£120.21"
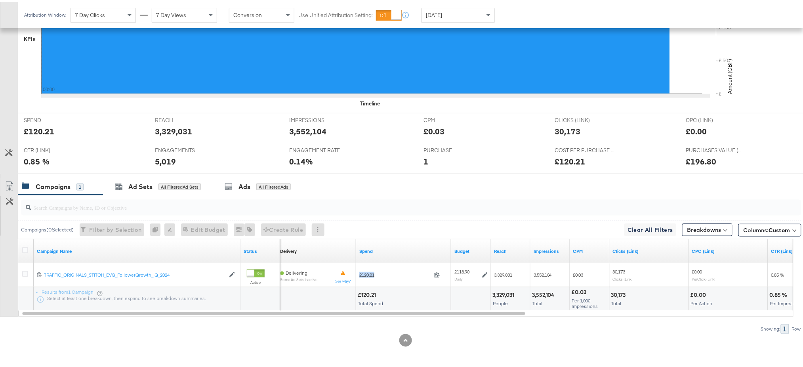
scroll to position [0, 0]
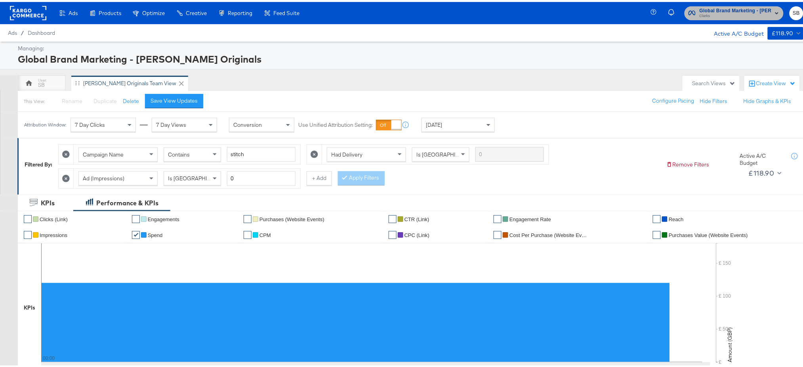
click at [739, 13] on span "Clarks" at bounding box center [736, 14] width 72 height 6
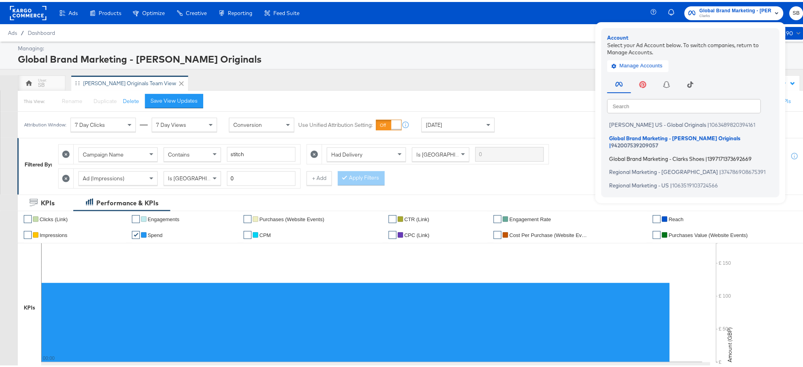
click at [650, 153] on span "Global Brand Marketing - Clarks Shoes" at bounding box center [657, 156] width 95 height 6
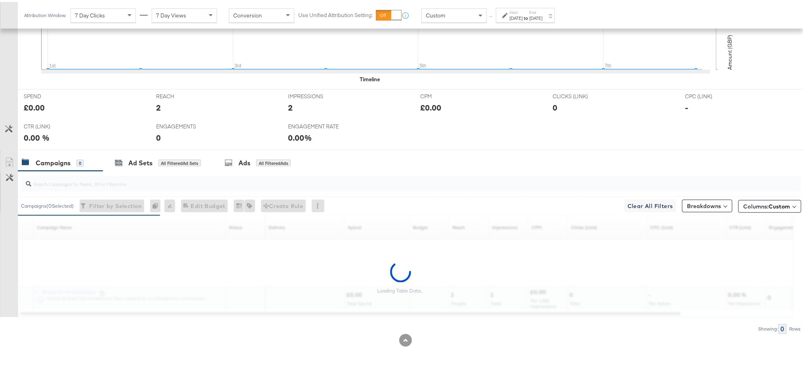
scroll to position [88, 0]
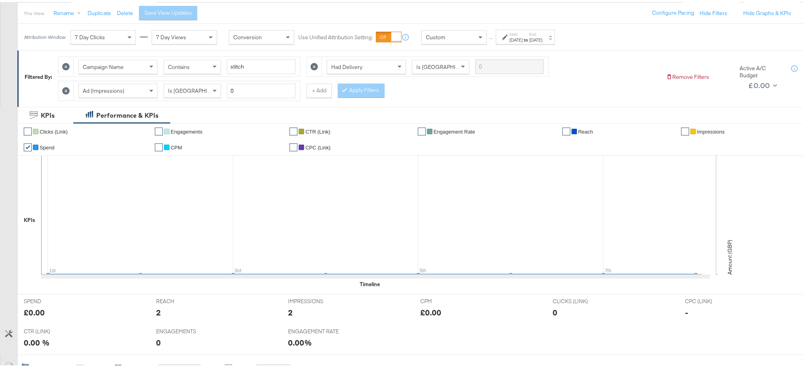
click at [518, 33] on label "Start:" at bounding box center [516, 32] width 13 height 5
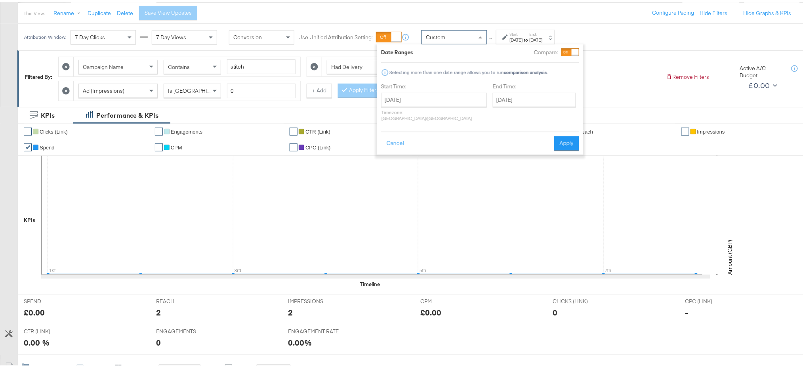
click at [459, 34] on div "Custom" at bounding box center [454, 35] width 65 height 13
click at [388, 134] on button "Cancel" at bounding box center [395, 141] width 29 height 14
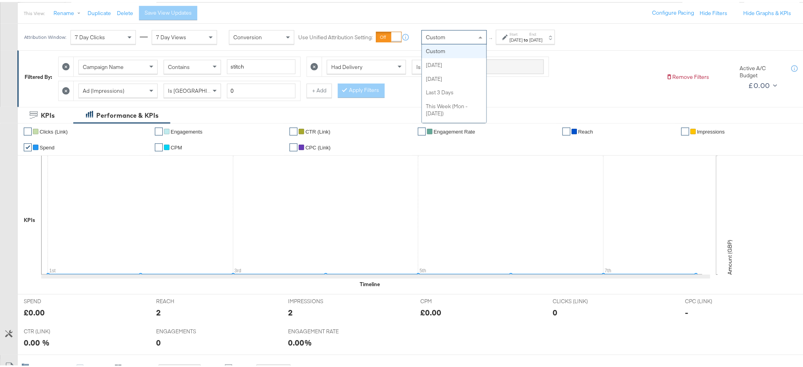
click at [455, 36] on div "Custom" at bounding box center [454, 35] width 65 height 13
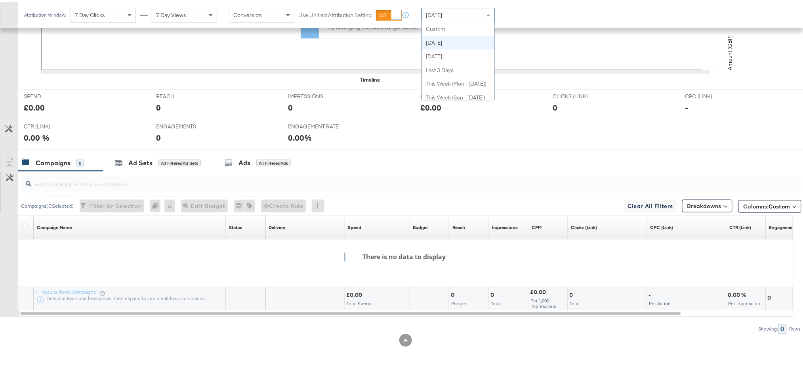
scroll to position [14, 0]
click at [434, 15] on span "[DATE]" at bounding box center [434, 13] width 16 height 7
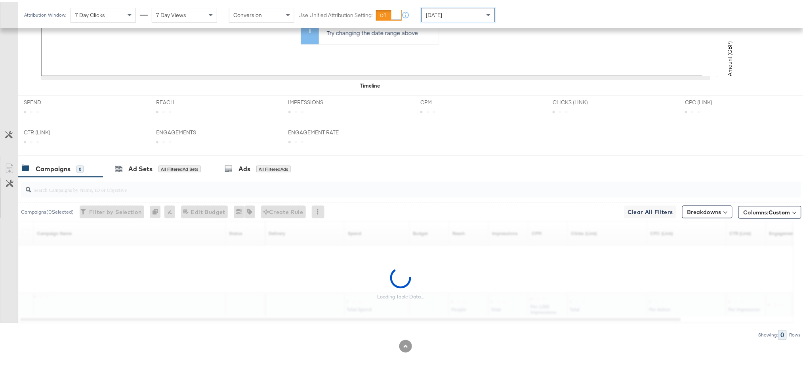
scroll to position [293, 0]
